Goal: Task Accomplishment & Management: Use online tool/utility

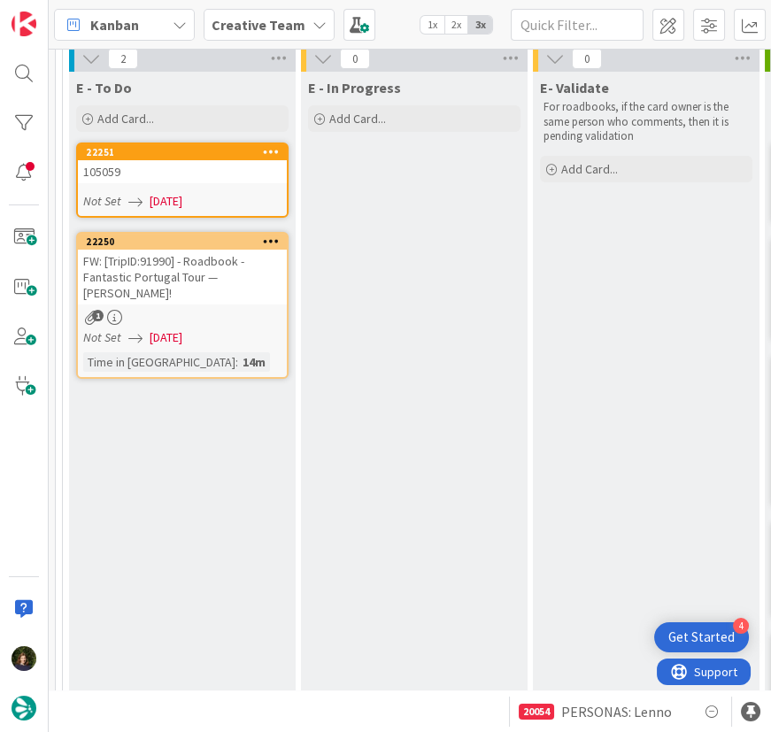
scroll to position [104, 0]
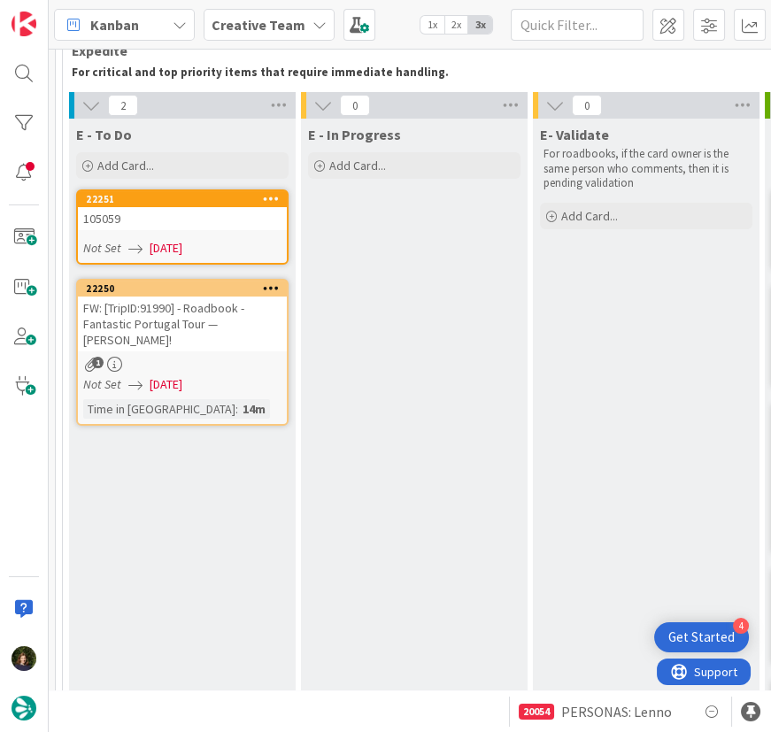
click at [162, 218] on div "105059" at bounding box center [182, 218] width 209 height 23
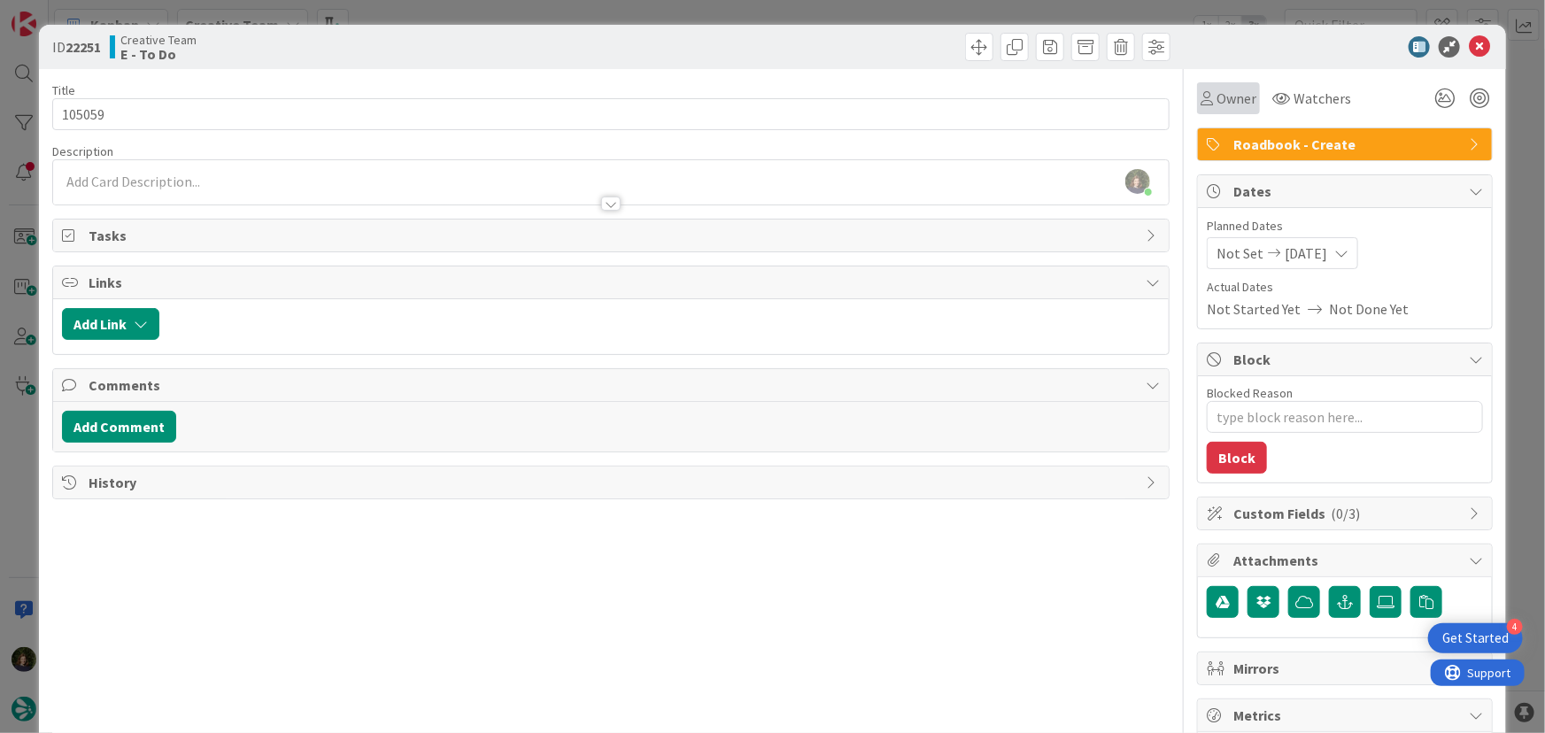
click at [770, 112] on div "Owner" at bounding box center [1228, 98] width 63 height 32
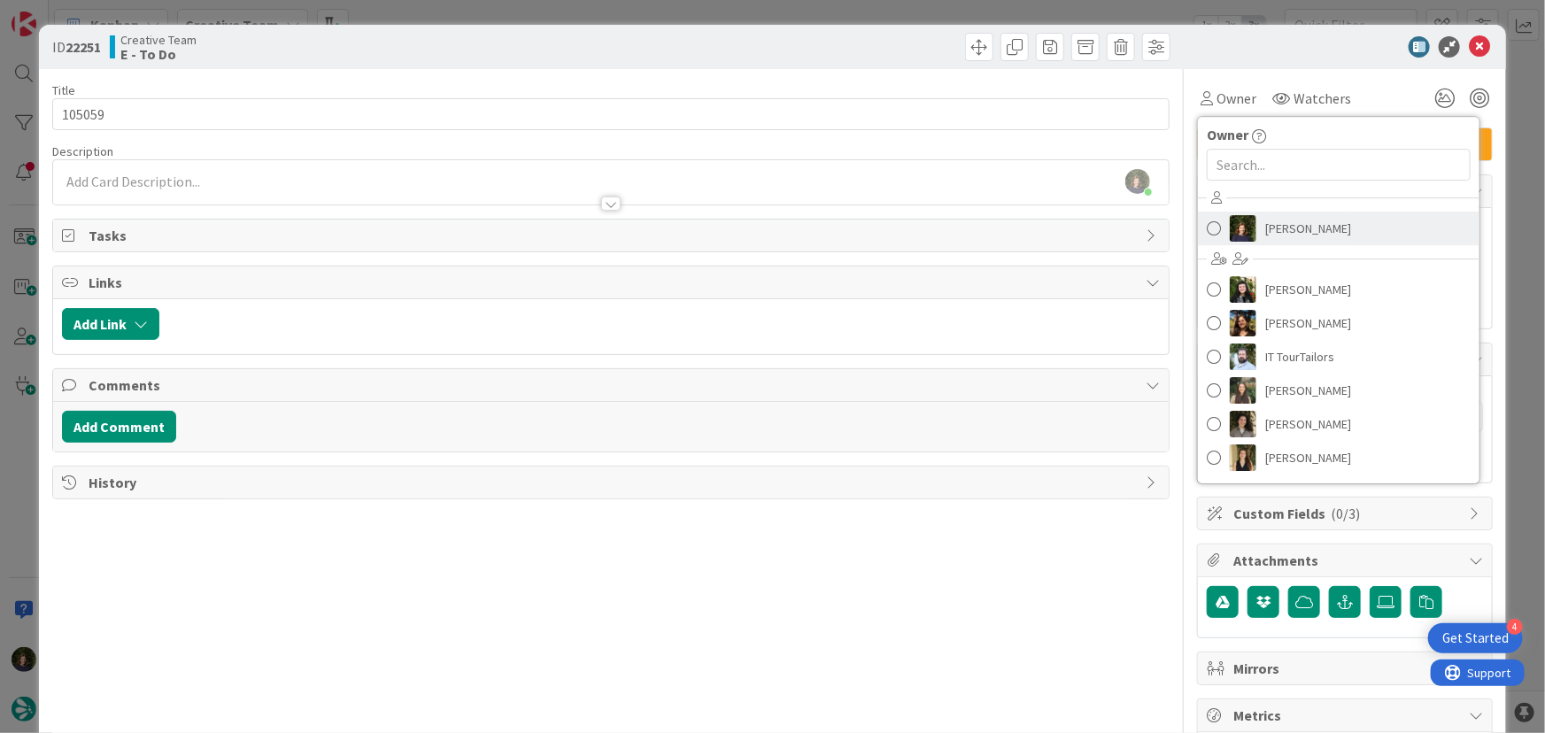
click at [770, 220] on span "[PERSON_NAME]" at bounding box center [1308, 228] width 86 height 27
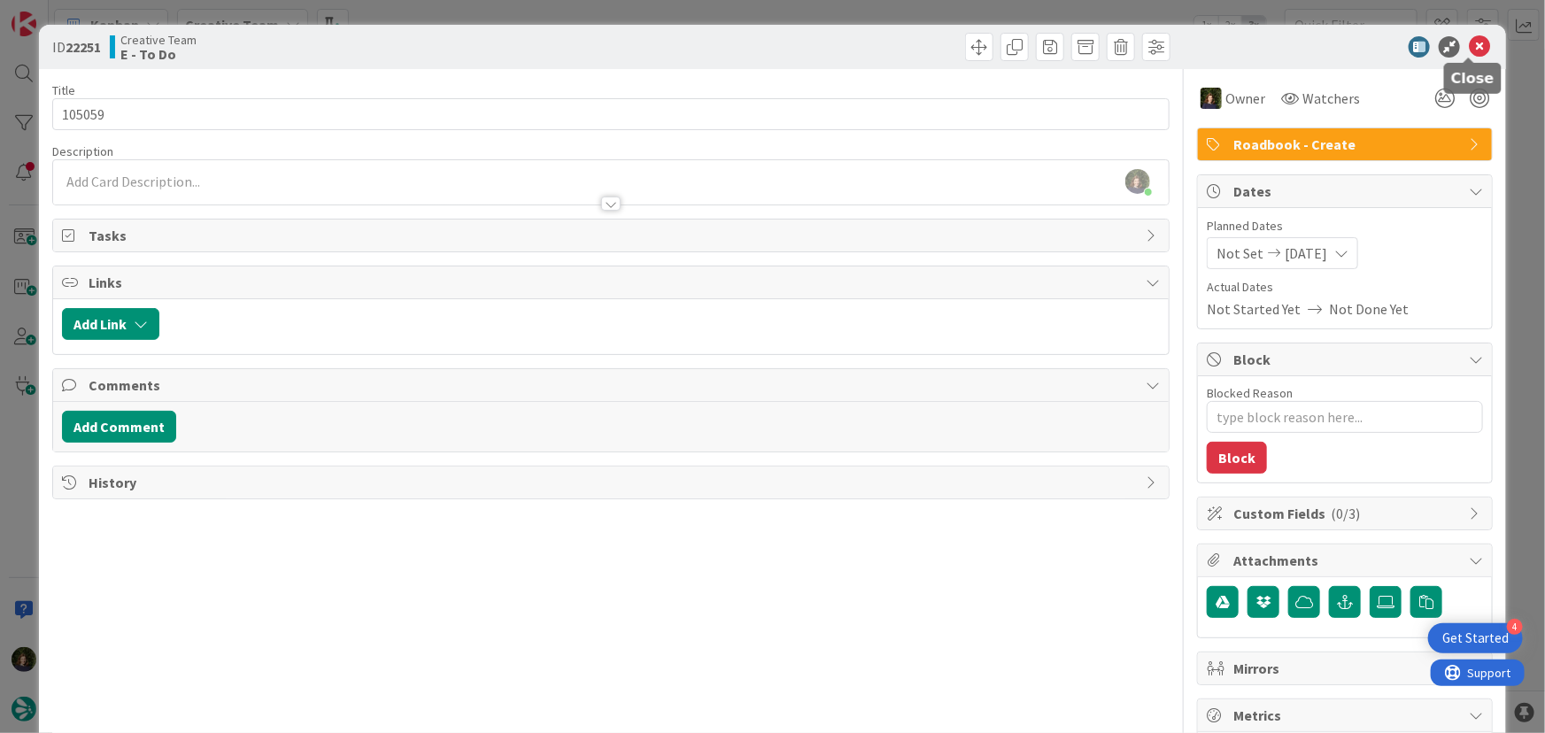
click at [770, 47] on icon at bounding box center [1479, 46] width 21 height 21
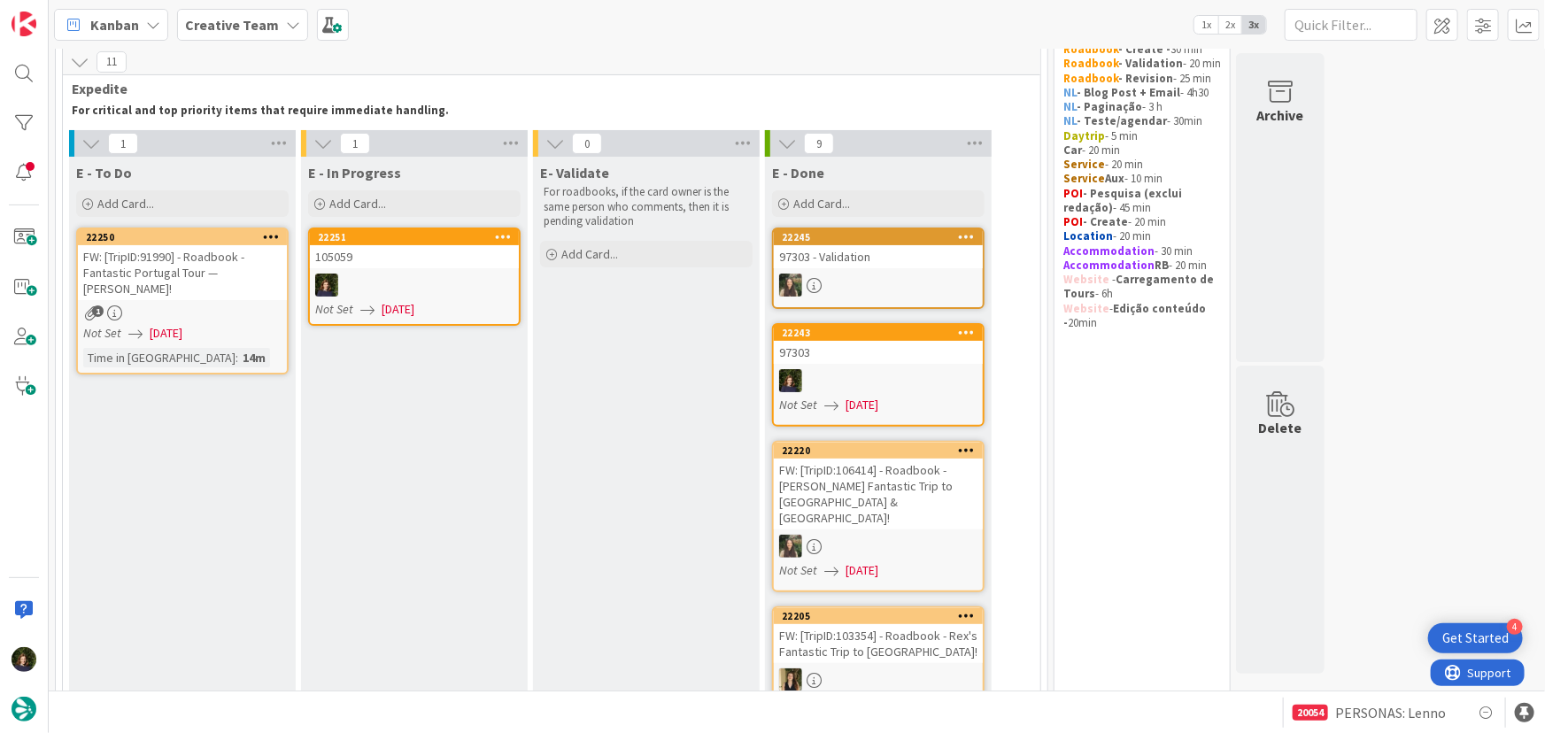
click at [377, 290] on div at bounding box center [414, 285] width 209 height 23
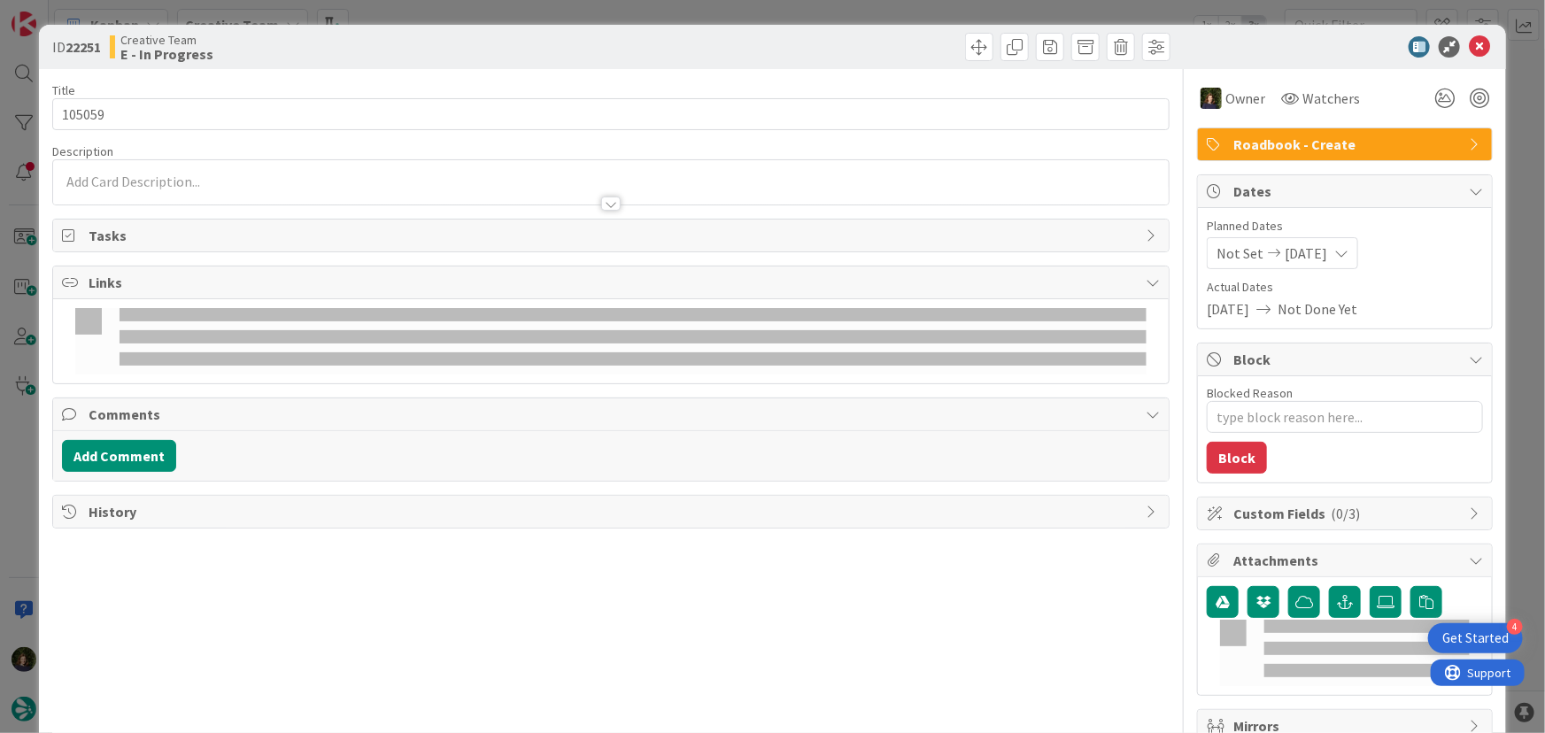
type textarea "x"
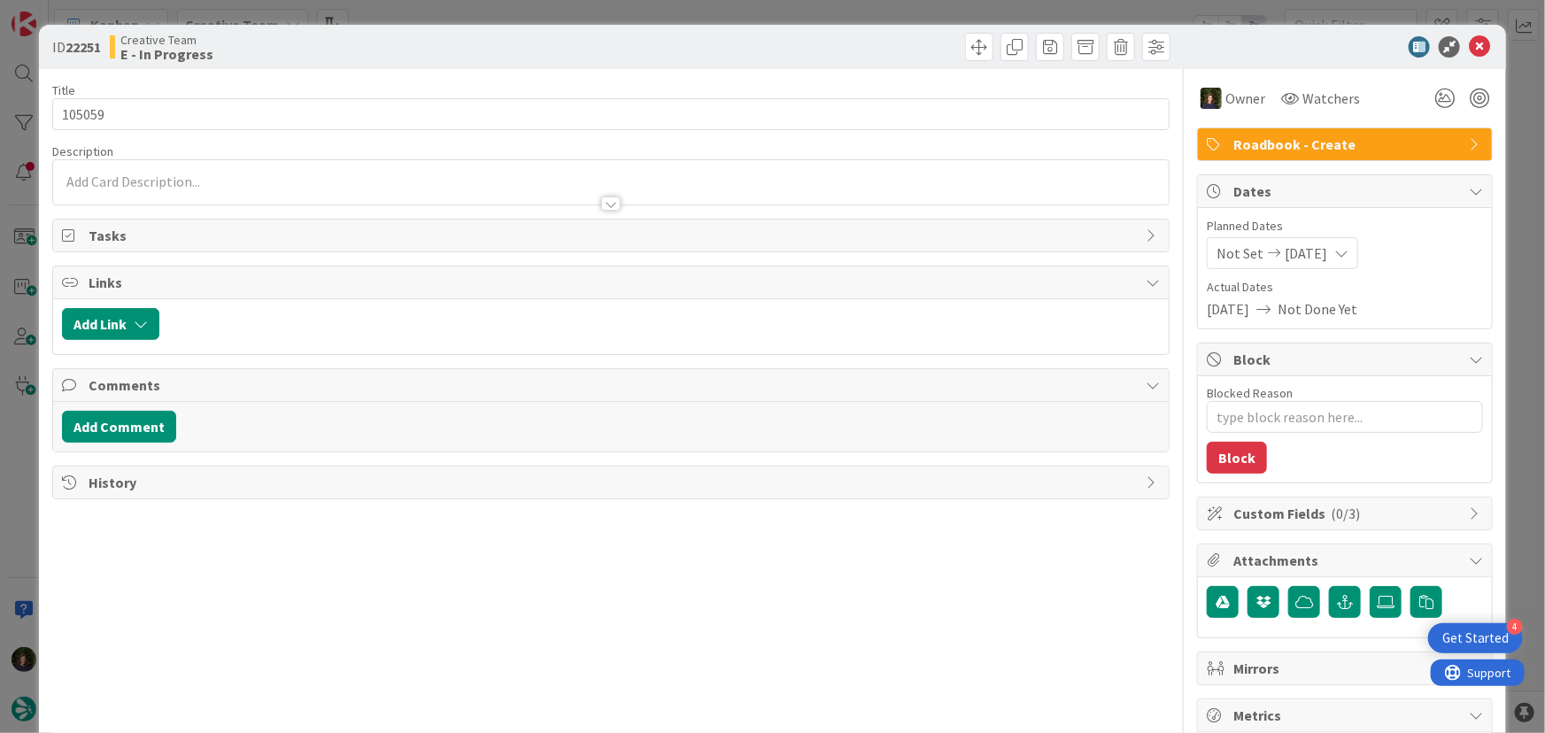
click at [123, 191] on div at bounding box center [611, 195] width 1117 height 19
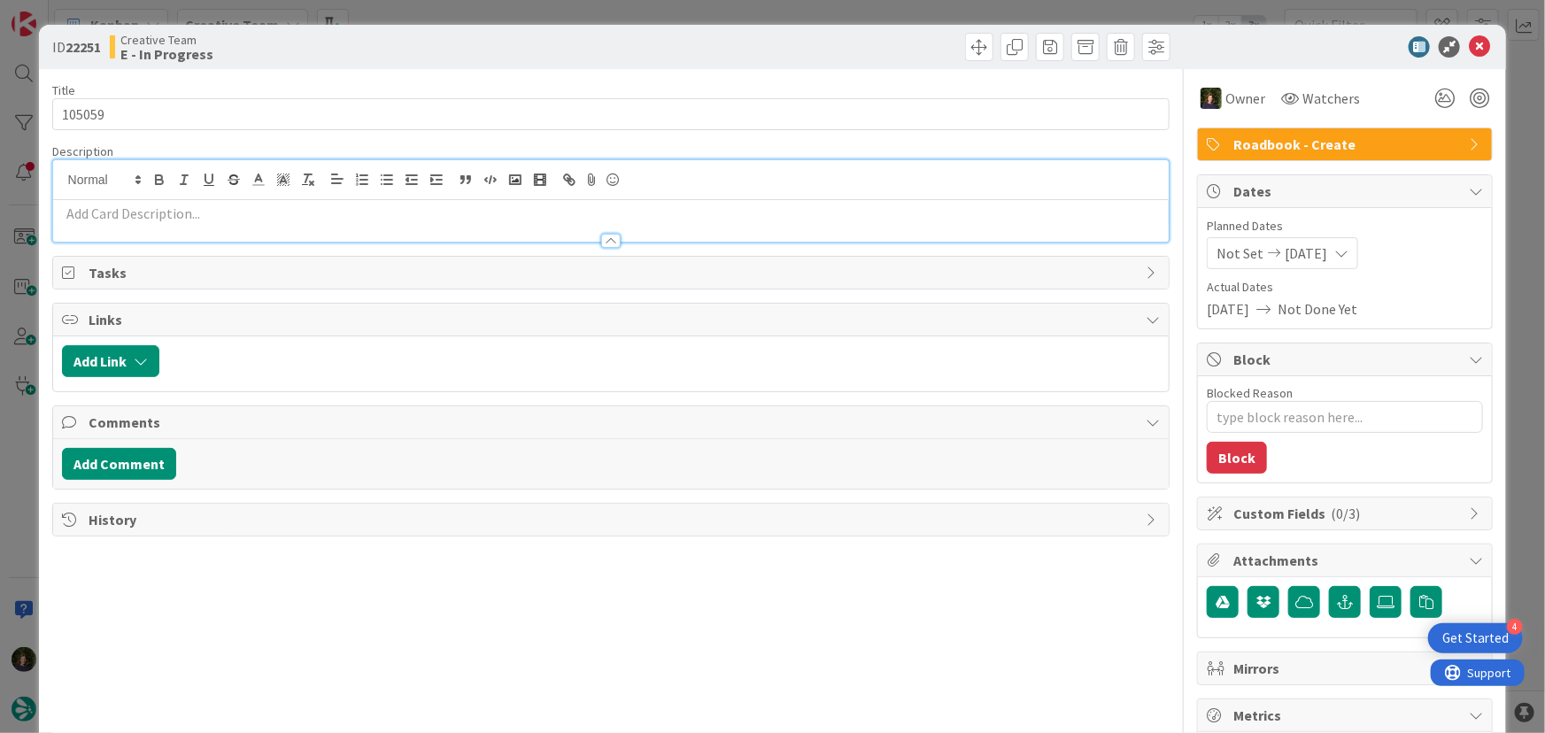
click at [150, 212] on p at bounding box center [611, 214] width 1099 height 20
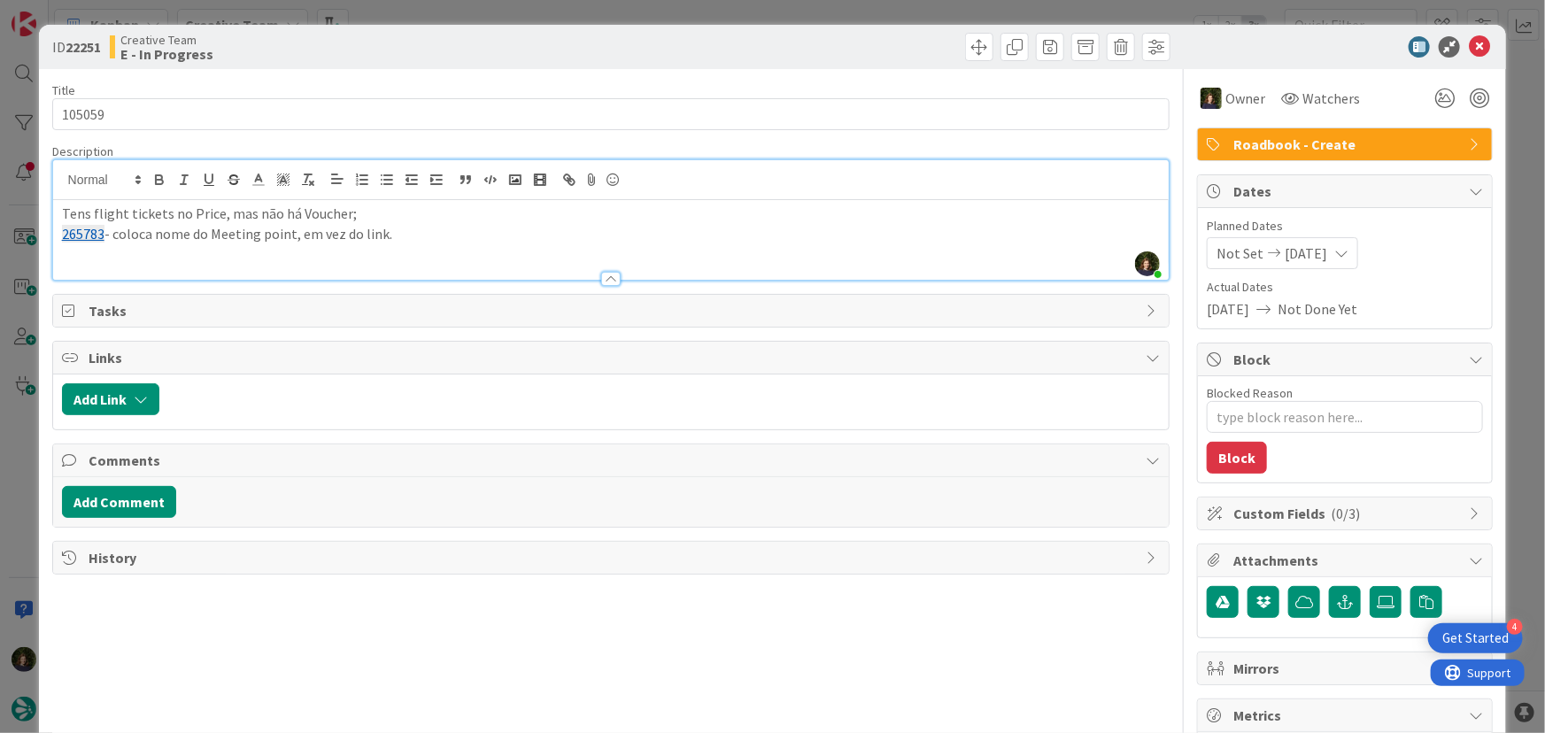
click at [81, 254] on div "Tens flight tickets no Price, mas não há Voucher; 265783 - coloca nome do Meeti…" at bounding box center [611, 240] width 1117 height 80
click at [442, 243] on div "Tens flight tickets no Price, mas não há Voucher; 265783 - coloca nome do Meeti…" at bounding box center [611, 240] width 1117 height 80
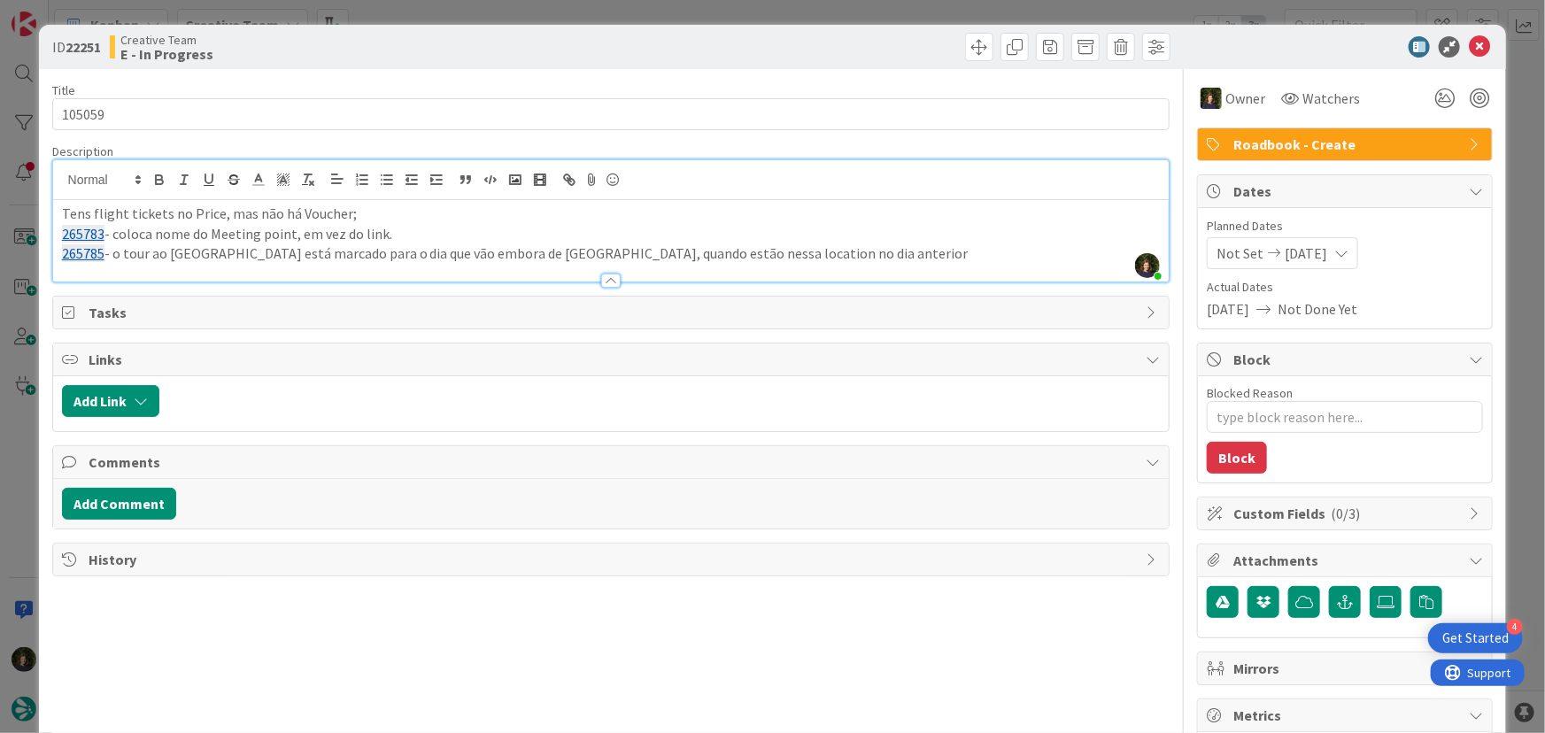
click at [761, 255] on p "265785 - o tour ao [GEOGRAPHIC_DATA] está marcado para o dia que vão embora de …" at bounding box center [611, 253] width 1099 height 20
click at [770, 253] on p "265785 - o tour ao [GEOGRAPHIC_DATA] está marcado para o dia que vão embora de …" at bounding box center [611, 253] width 1099 height 20
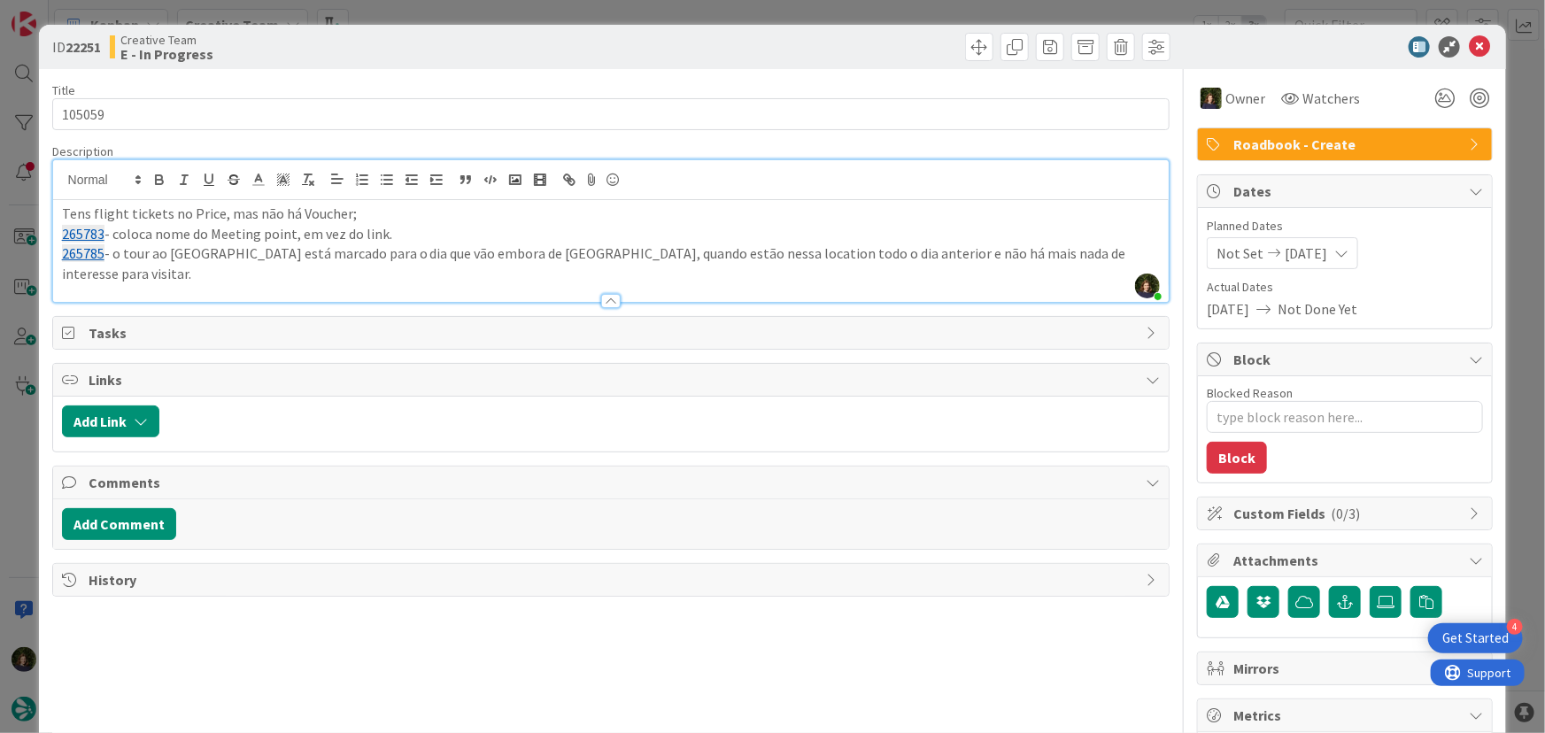
click at [770, 230] on p "265783 - coloca nome do Meeting point, em vez do link." at bounding box center [611, 234] width 1099 height 20
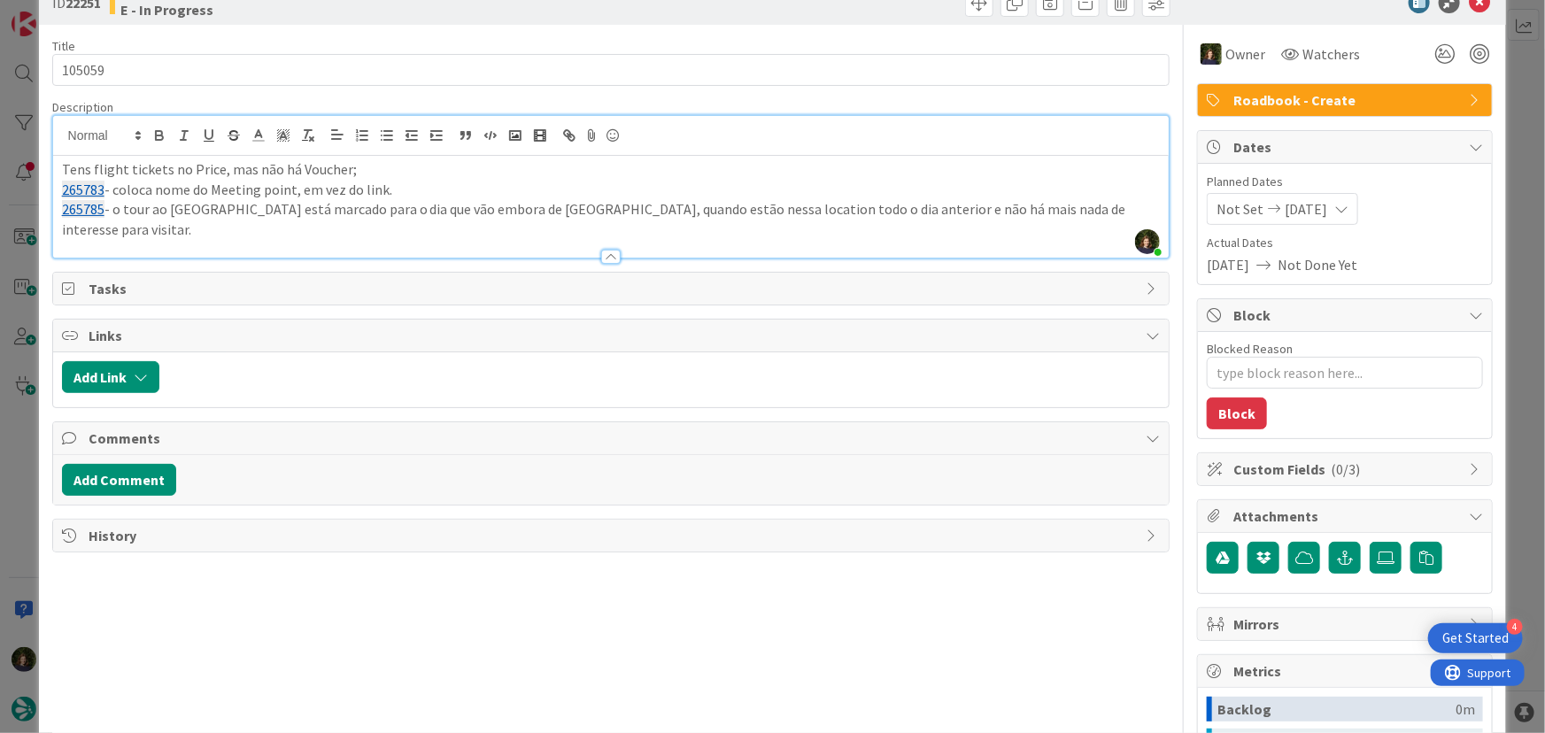
scroll to position [80, 0]
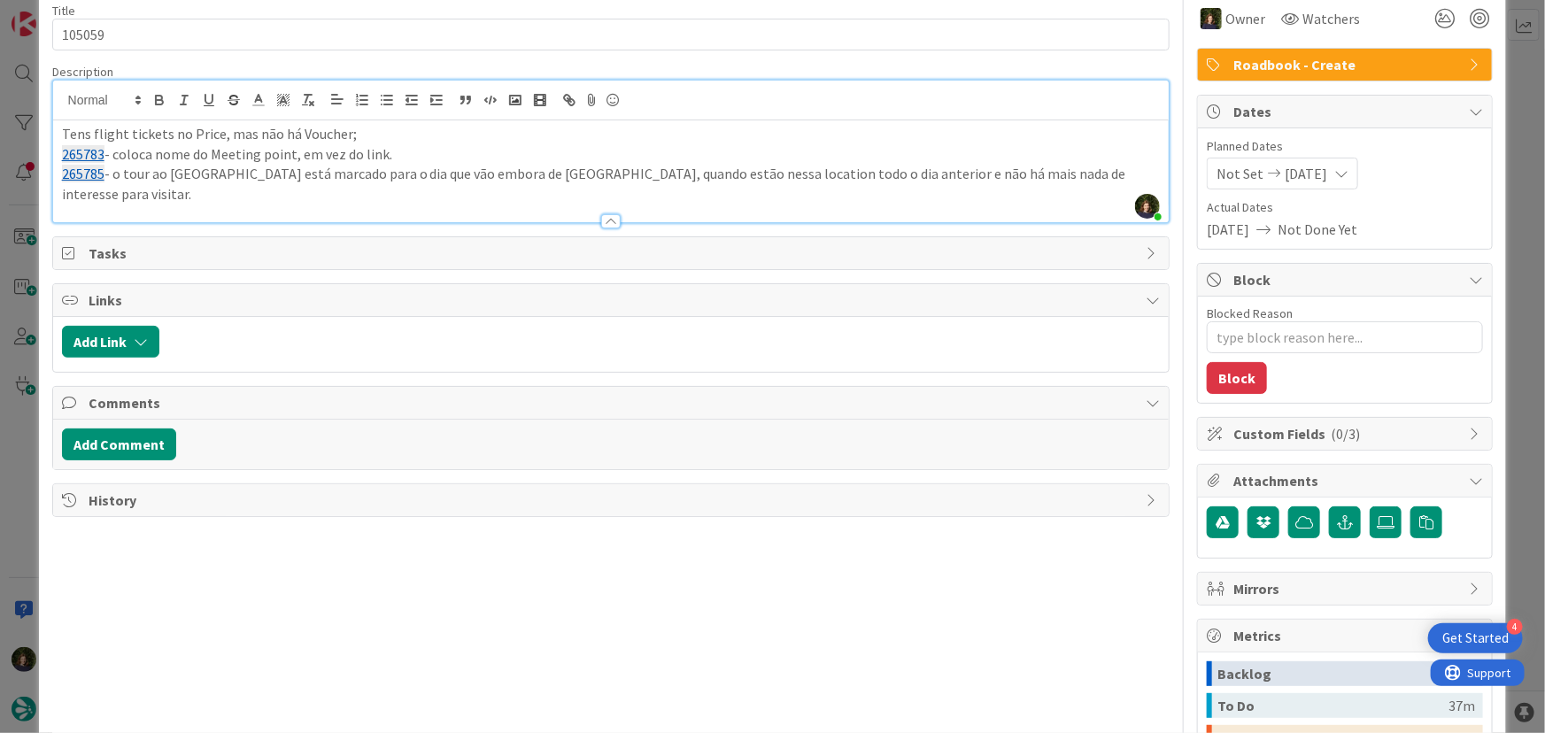
click at [770, 177] on p "265785 - o tour ao [GEOGRAPHIC_DATA] está marcado para o dia que vão embora de …" at bounding box center [611, 184] width 1099 height 40
click at [245, 195] on p "265785 - o tour ao [GEOGRAPHIC_DATA] está marcado para o dia que vão embora de …" at bounding box center [611, 184] width 1099 height 40
click at [389, 191] on p "265785 - o tour ao [GEOGRAPHIC_DATA] está marcado para o dia que vão embora de …" at bounding box center [611, 184] width 1099 height 40
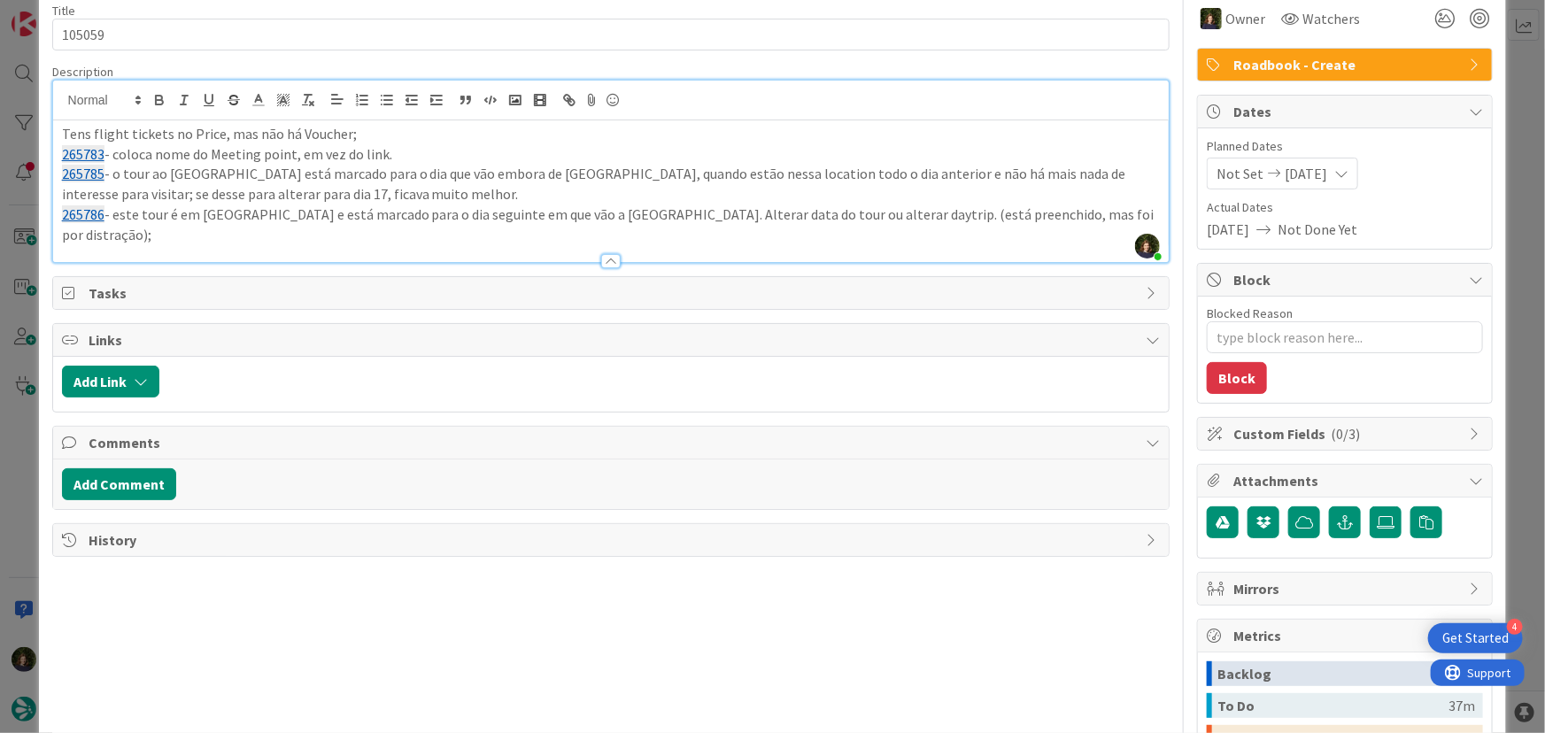
click at [770, 213] on p "265786 - este tour é em [GEOGRAPHIC_DATA] e está marcado para o dia seguinte em…" at bounding box center [611, 225] width 1099 height 40
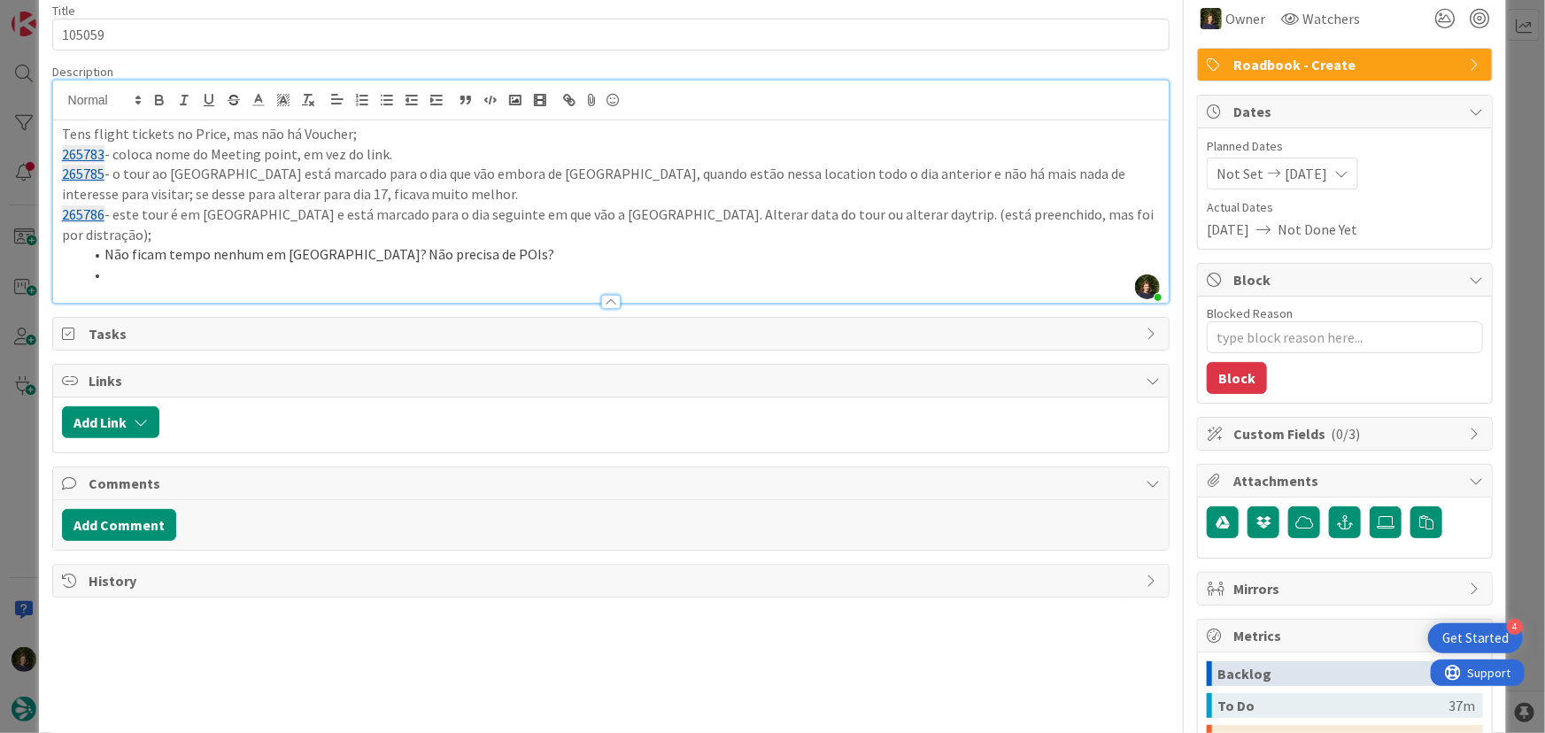
click at [292, 244] on li "Não ficam tempo nenhum em [GEOGRAPHIC_DATA]? Não precisa de POIs?" at bounding box center [622, 254] width 1078 height 20
click at [124, 265] on li at bounding box center [622, 275] width 1078 height 20
click at [499, 265] on p at bounding box center [611, 275] width 1099 height 20
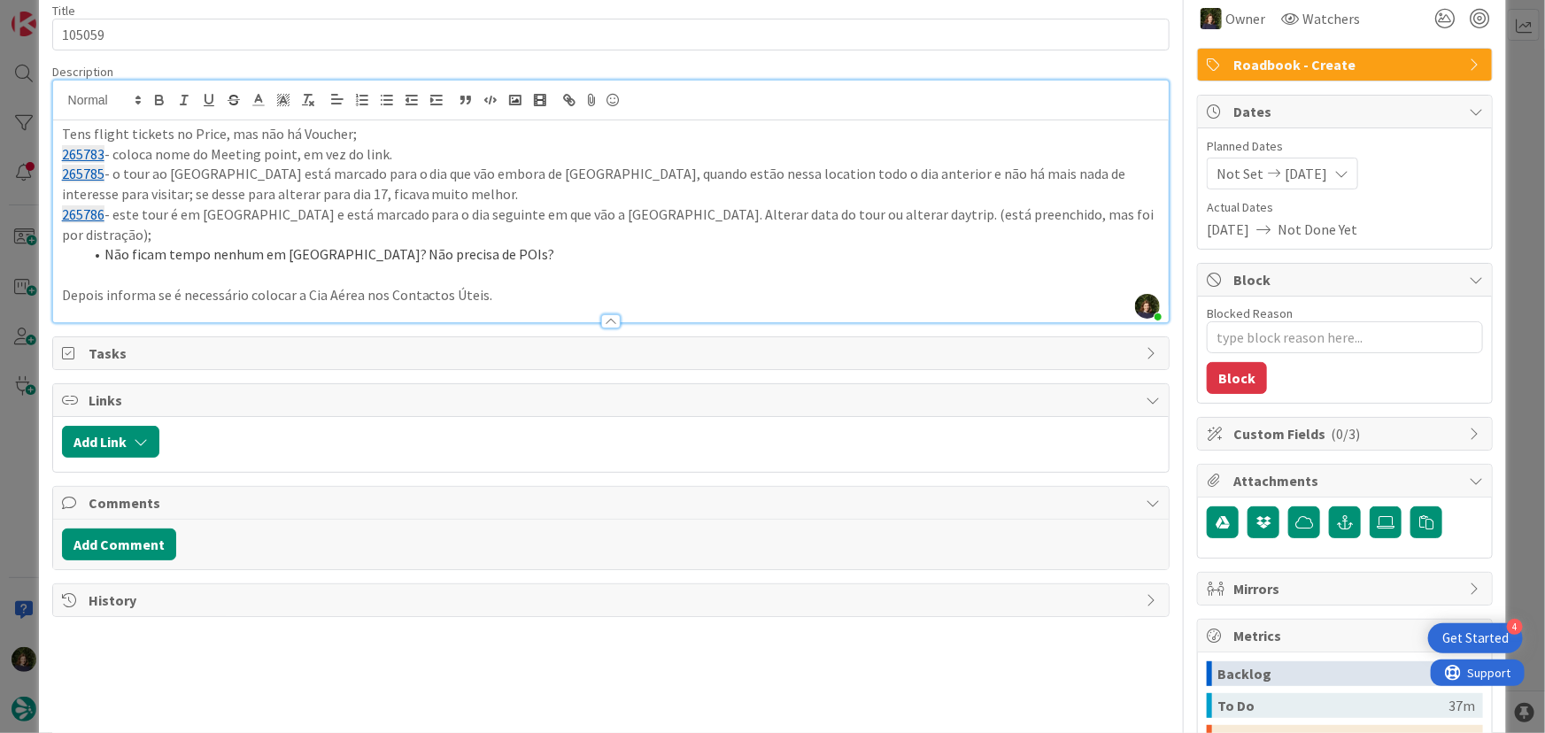
click at [214, 135] on p "Tens flight tickets no Price, mas não há Voucher;" at bounding box center [611, 134] width 1099 height 20
click at [378, 151] on p "265783 - coloca nome do Meeting point, em vez do link." at bounding box center [611, 154] width 1099 height 20
drag, startPoint x: 488, startPoint y: 275, endPoint x: 47, endPoint y: 134, distance: 463.1
click at [47, 134] on div "ID 22251 Creative Team E - In Progress Title 6 / 128 105059 Description [PERSON…" at bounding box center [773, 456] width 1468 height 1023
copy div "Tens flight tickets , mas não há Voucher; 265783 - coloca nome do Meeting point…"
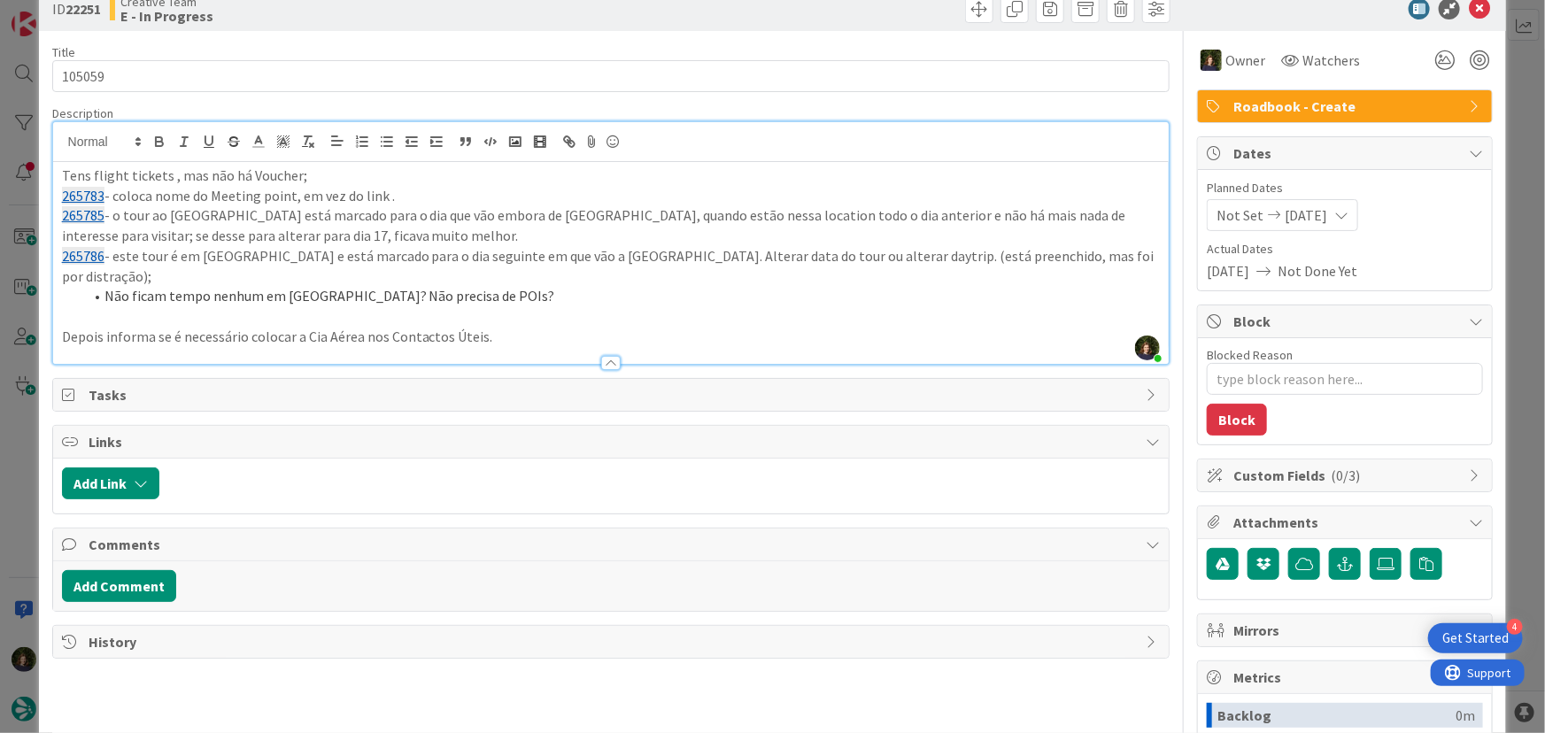
scroll to position [0, 0]
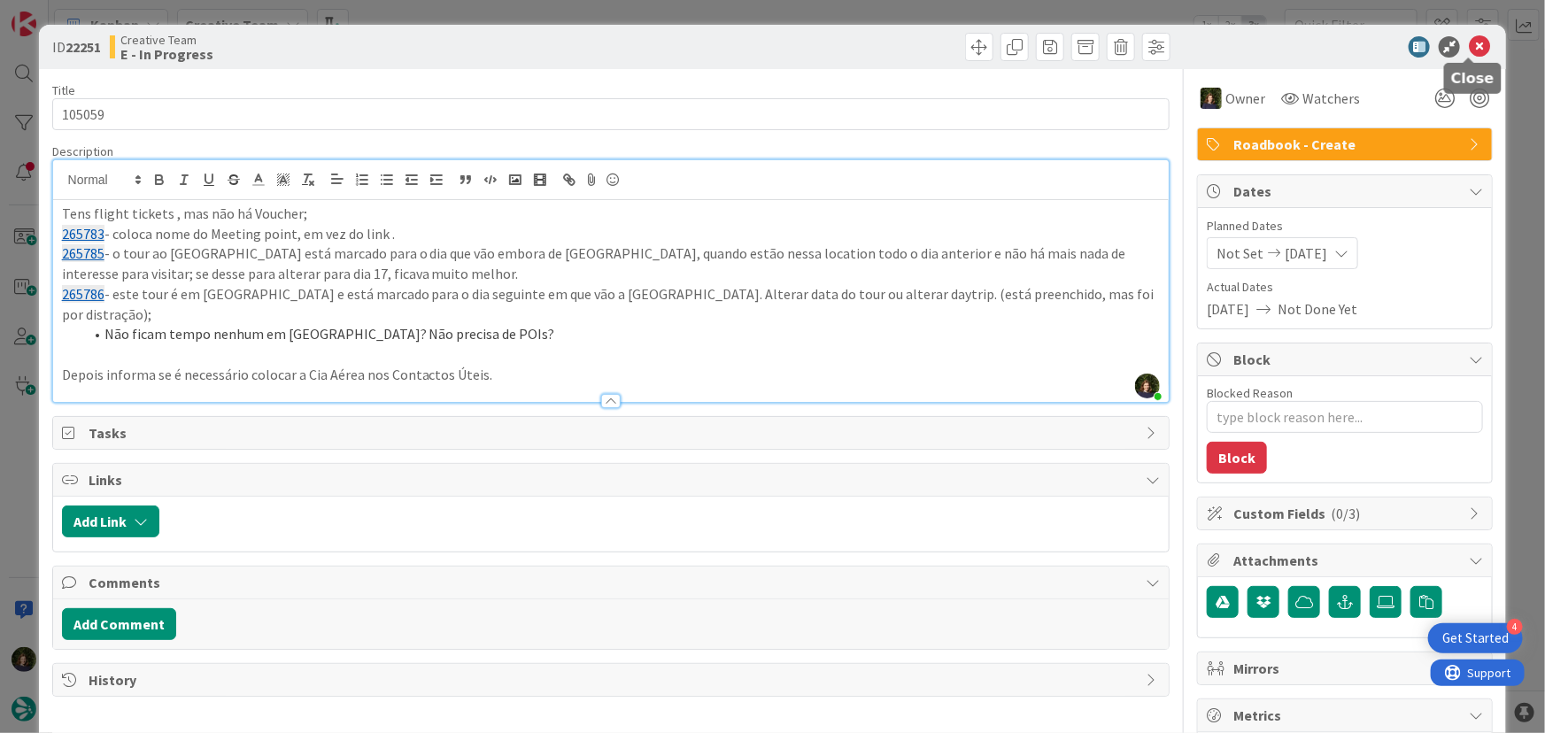
click at [770, 43] on icon at bounding box center [1479, 46] width 21 height 21
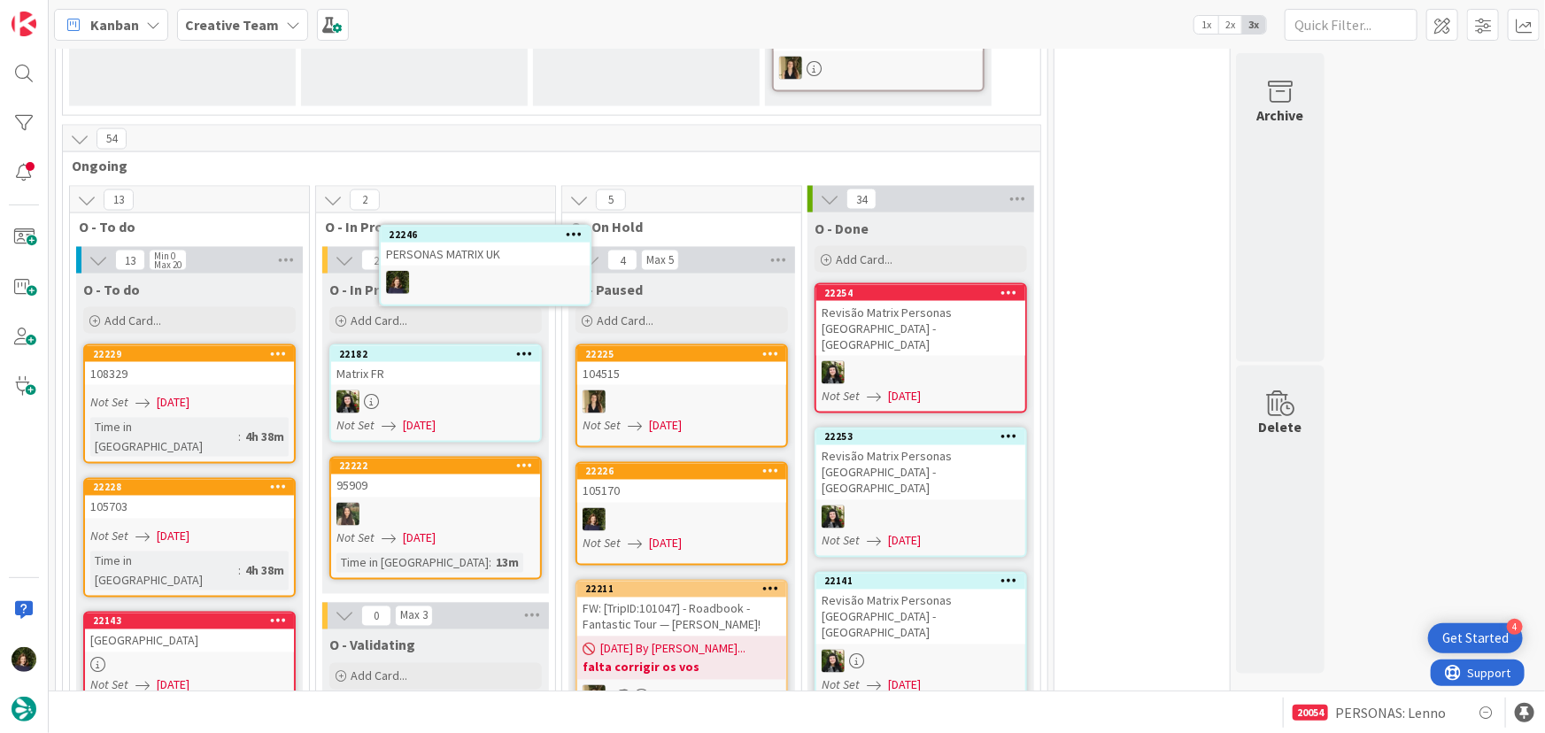
scroll to position [1352, 0]
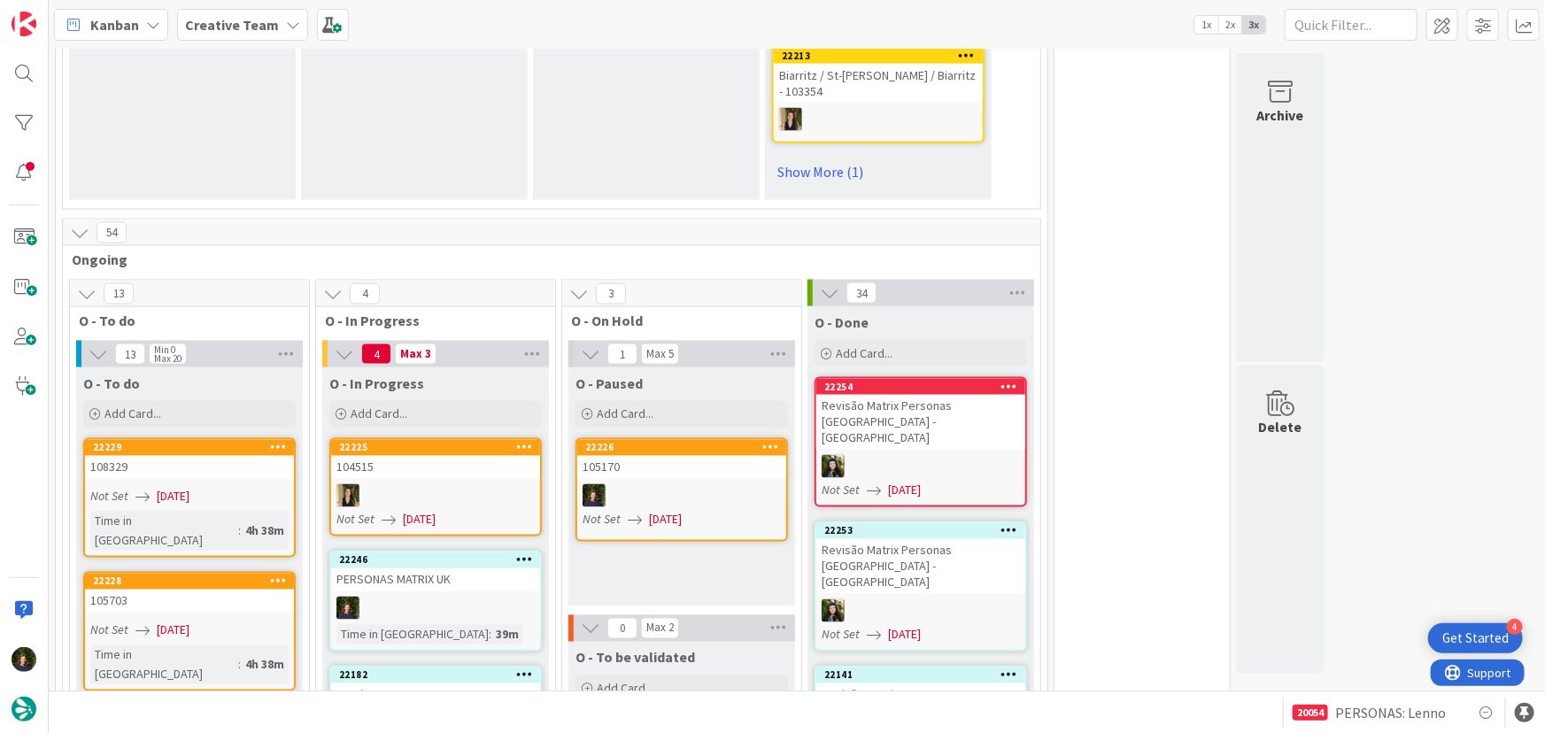
click at [455, 568] on div "PERSONAS MATRIX UK" at bounding box center [435, 579] width 209 height 23
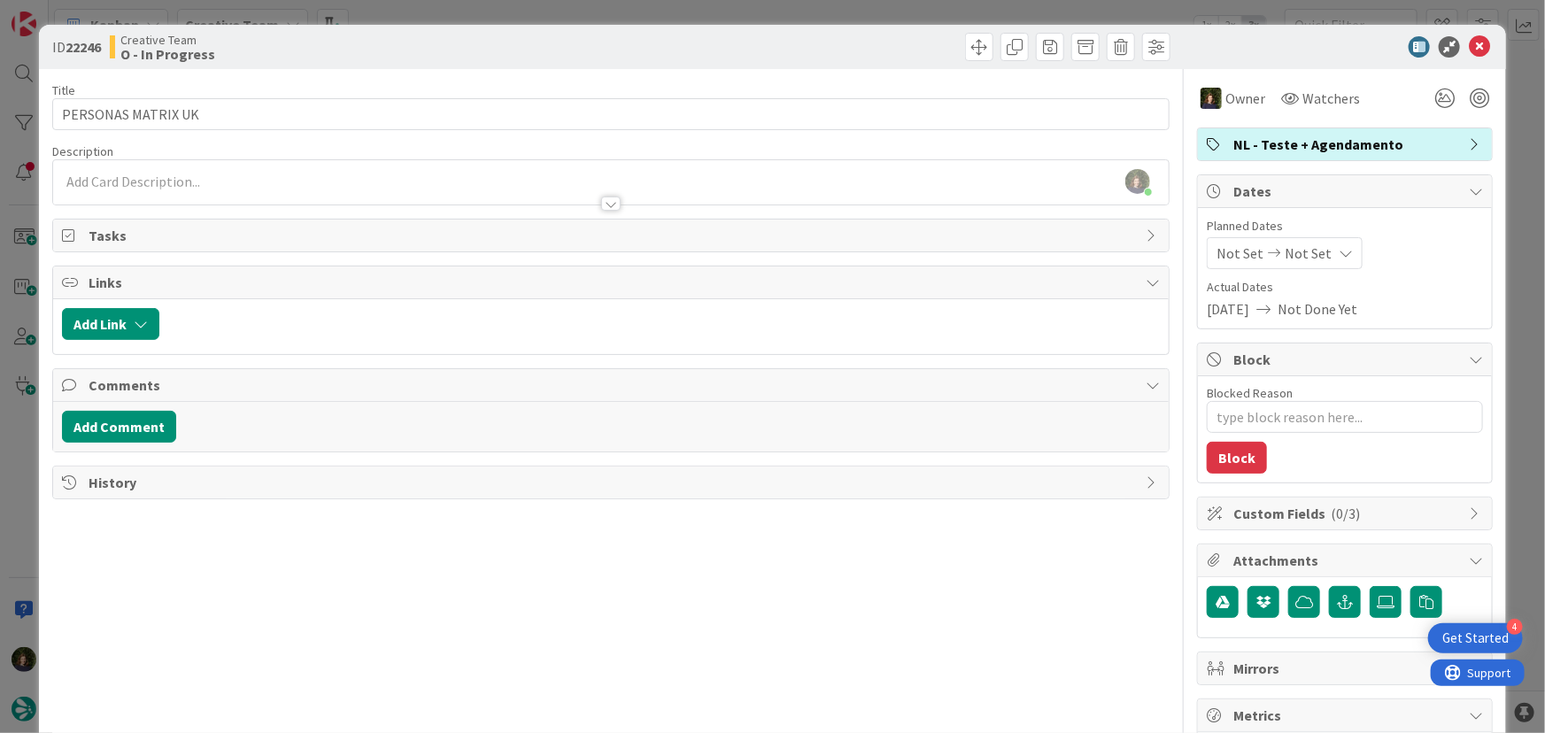
type textarea "x"
